Goal: Navigation & Orientation: Find specific page/section

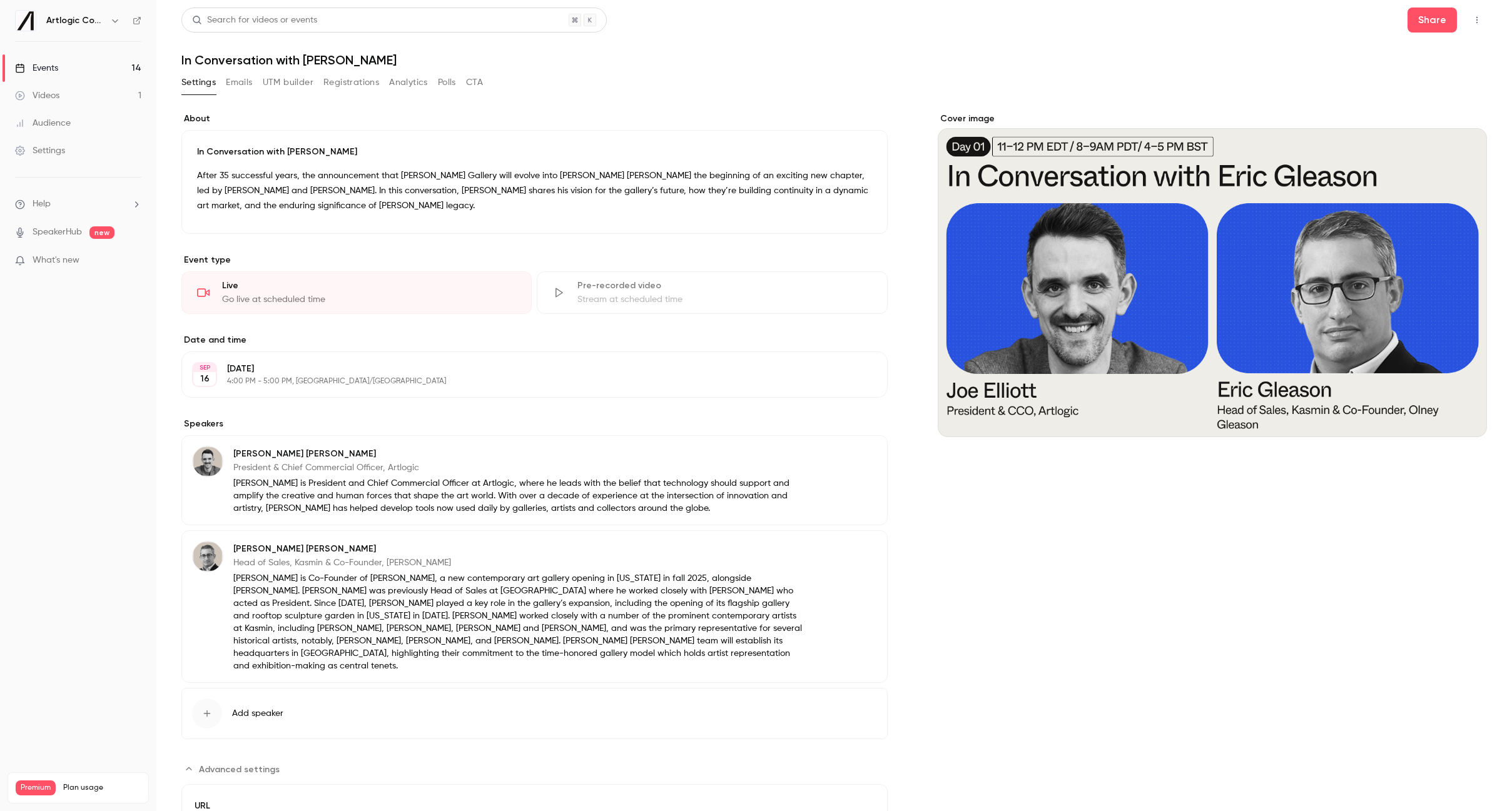
click at [65, 70] on link "Events 14" at bounding box center [78, 68] width 156 height 27
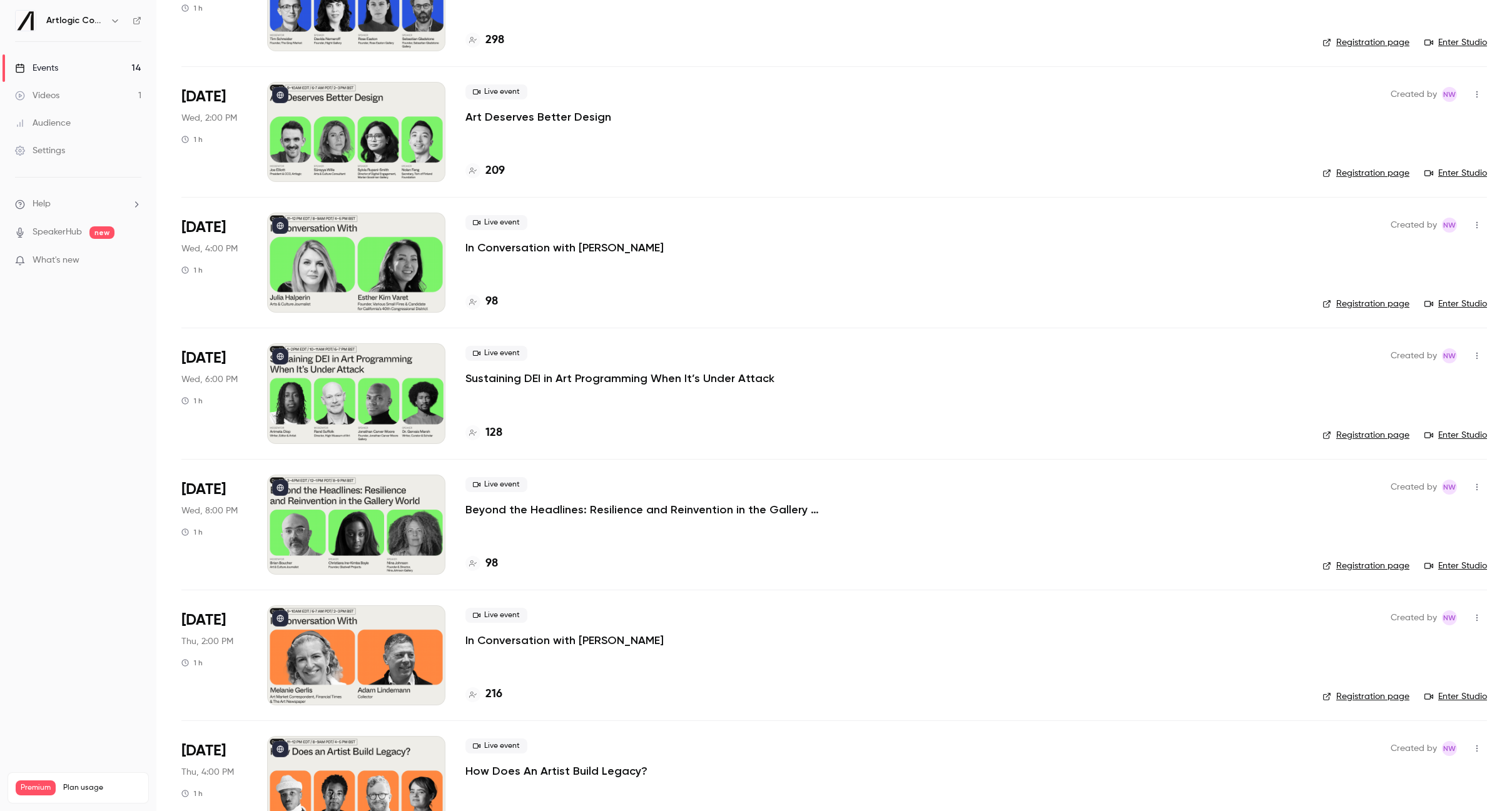
scroll to position [747, 0]
